Goal: Find specific page/section: Find specific page/section

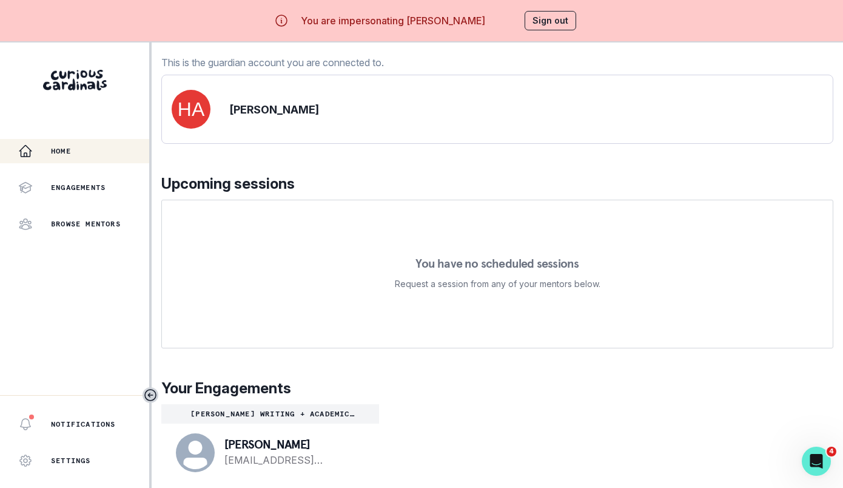
scroll to position [42, 0]
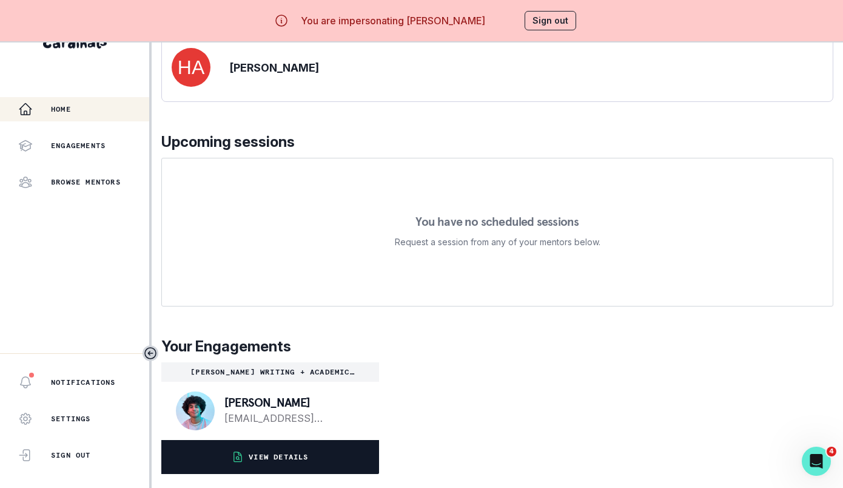
click at [284, 448] on button "VIEW DETAILS" at bounding box center [270, 457] width 218 height 34
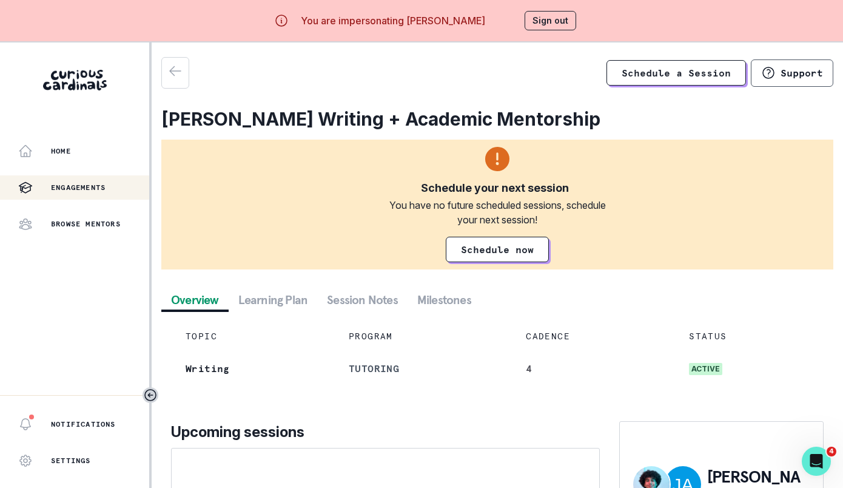
click at [357, 306] on button "Session Notes" at bounding box center [362, 300] width 90 height 22
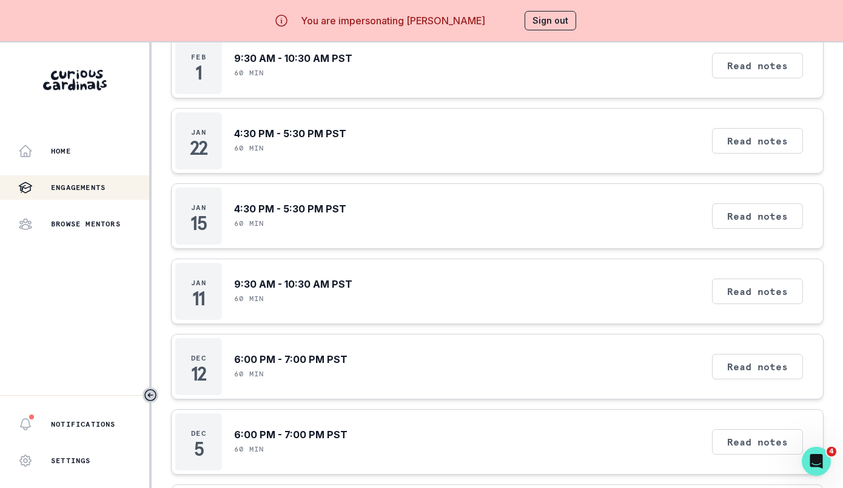
scroll to position [1948, 0]
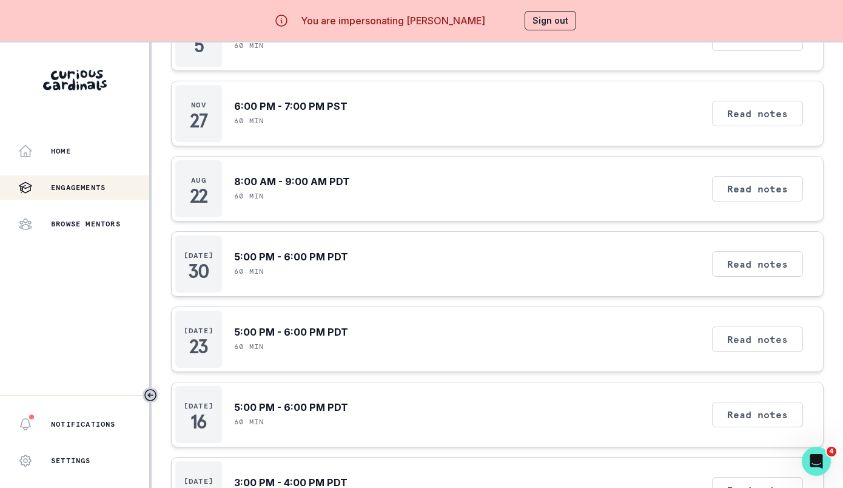
click at [565, 19] on button "Sign out" at bounding box center [551, 20] width 52 height 19
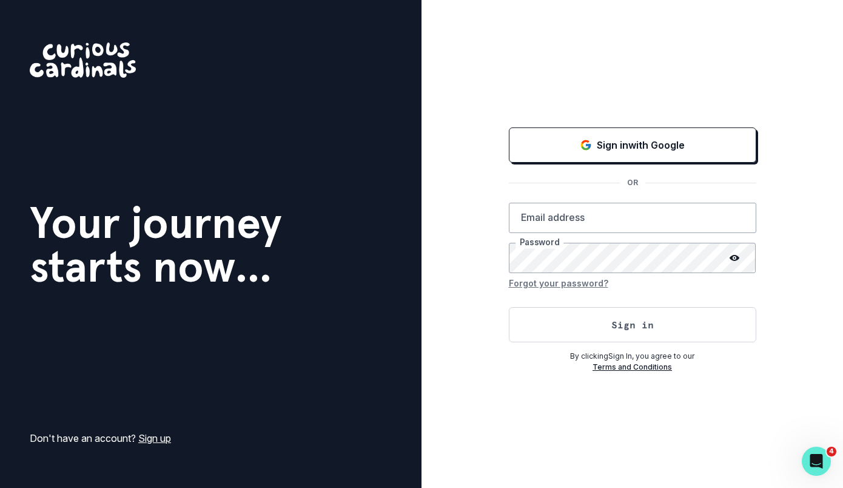
type input "[EMAIL_ADDRESS][DOMAIN_NAME]"
click at [549, 26] on div "Sign in with Google OR [EMAIL_ADDRESS][DOMAIN_NAME] Email address Password Forg…" at bounding box center [633, 244] width 422 height 488
click at [549, 327] on button "Sign in" at bounding box center [632, 324] width 247 height 35
